Goal: Information Seeking & Learning: Learn about a topic

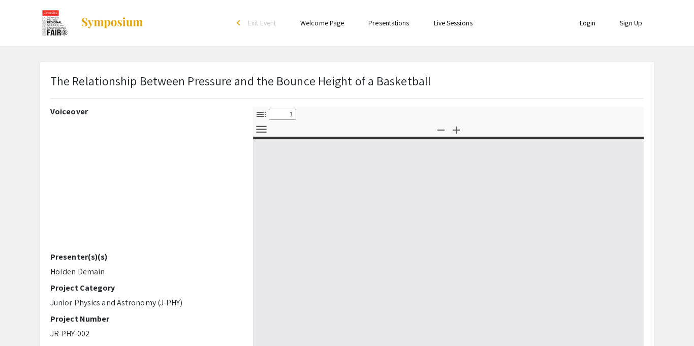
select select "custom"
type input "0"
select select "custom"
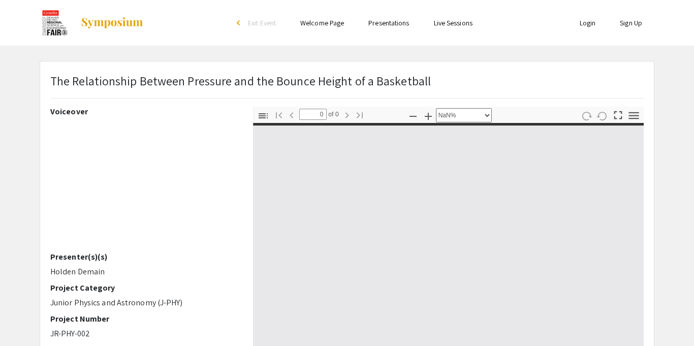
type input "1"
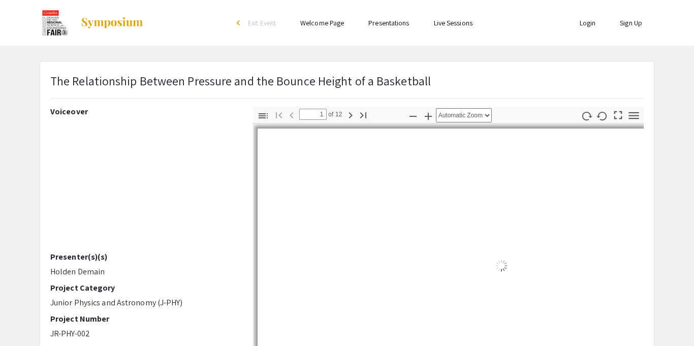
select select "auto"
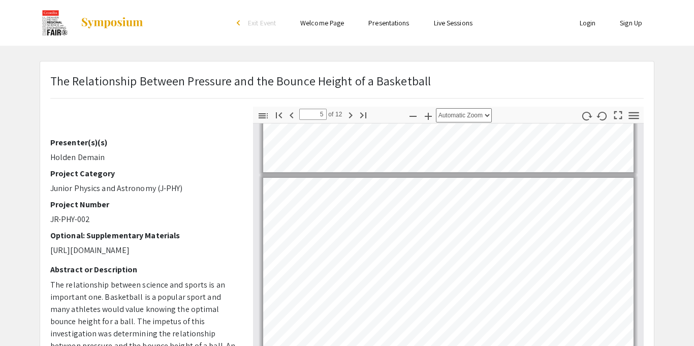
scroll to position [109, 0]
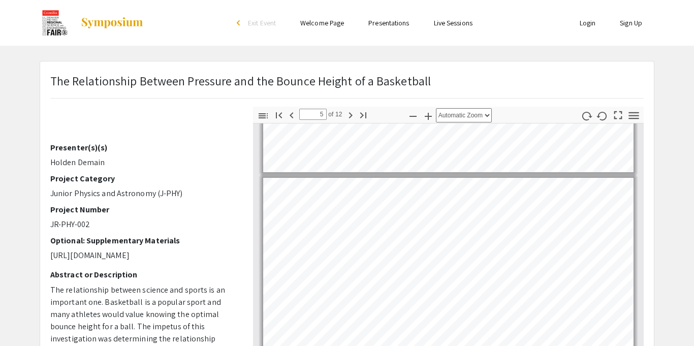
drag, startPoint x: 50, startPoint y: 157, endPoint x: 114, endPoint y: 157, distance: 64.0
click at [114, 157] on p "Holden Demain" at bounding box center [143, 162] width 187 height 12
copy p "Holden Demain"
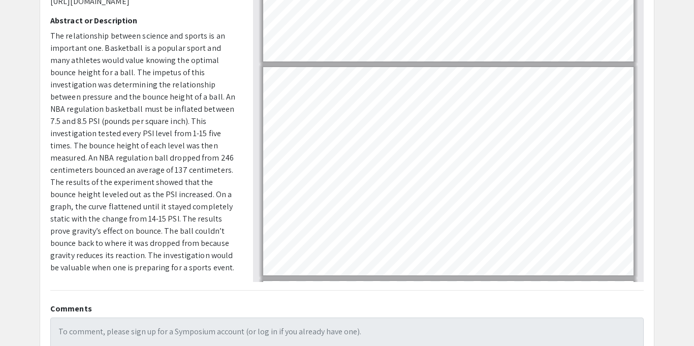
scroll to position [181, 0]
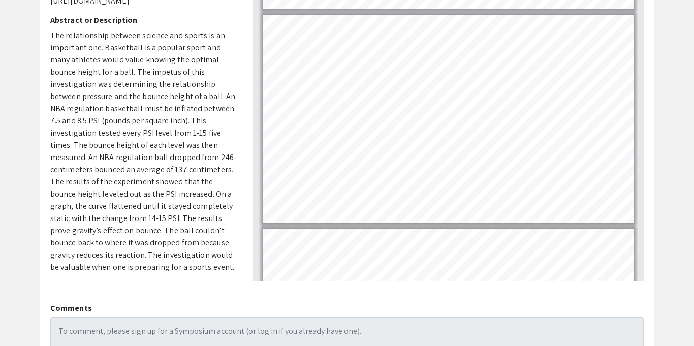
type input "5"
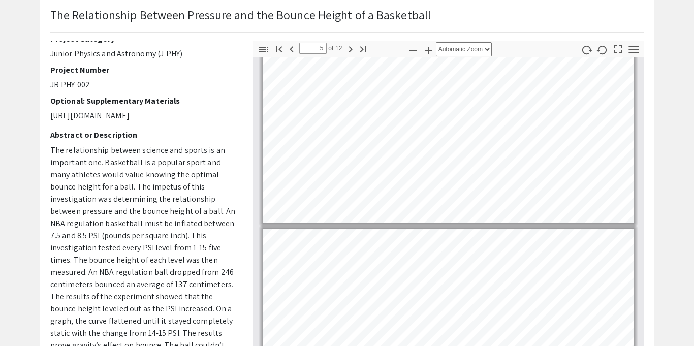
scroll to position [367, 0]
